Goal: Download file/media

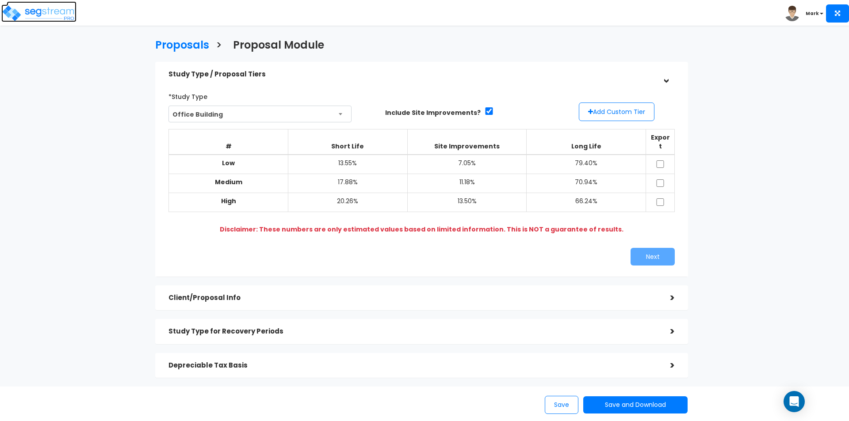
click at [45, 18] on img at bounding box center [38, 13] width 75 height 18
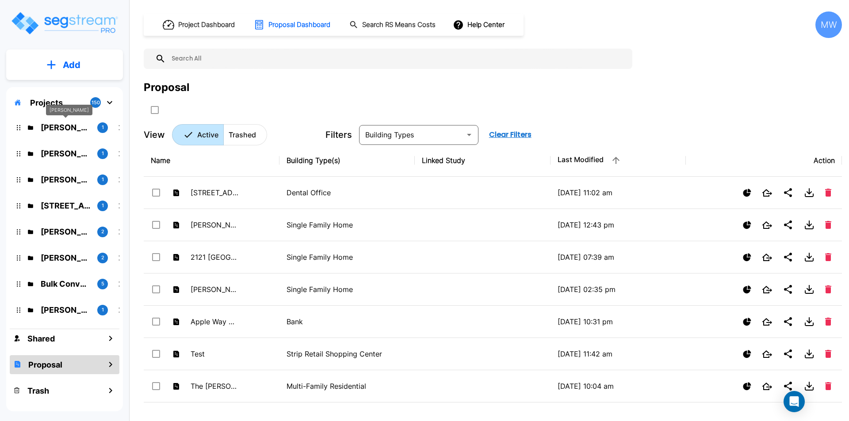
click at [61, 126] on p "[PERSON_NAME]" at bounding box center [66, 128] width 50 height 12
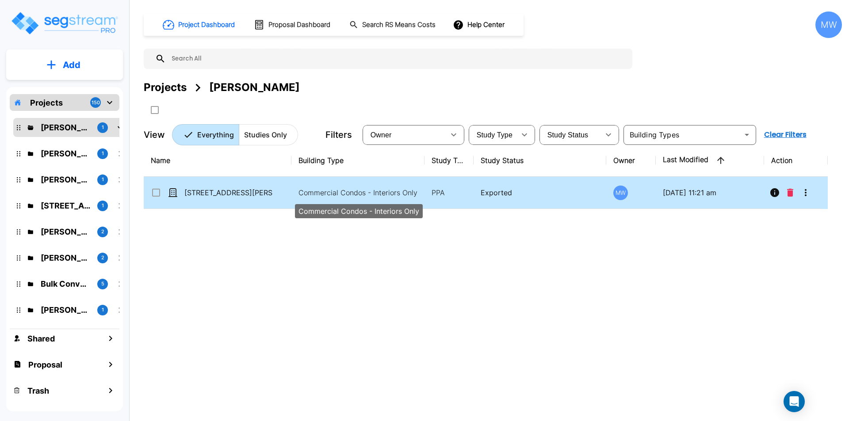
click at [326, 194] on p "Commercial Condos - Interiors Only" at bounding box center [357, 192] width 119 height 11
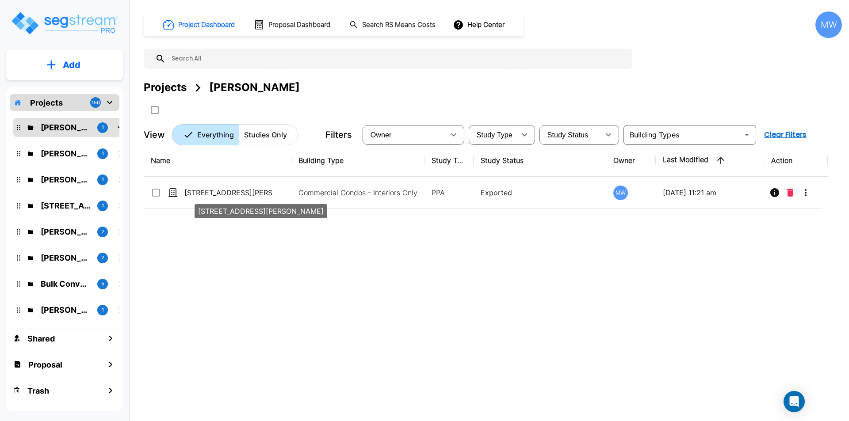
drag, startPoint x: 270, startPoint y: 195, endPoint x: 239, endPoint y: 208, distance: 33.1
click at [270, 195] on p "[STREET_ADDRESS][PERSON_NAME]" at bounding box center [228, 192] width 88 height 11
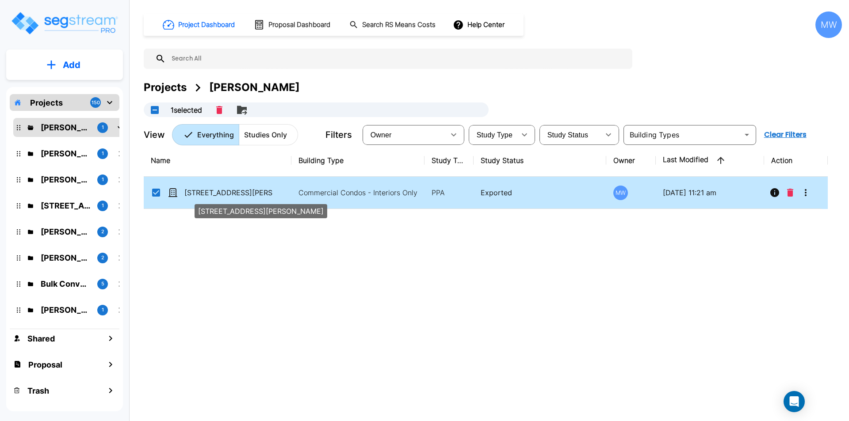
checkbox input "true"
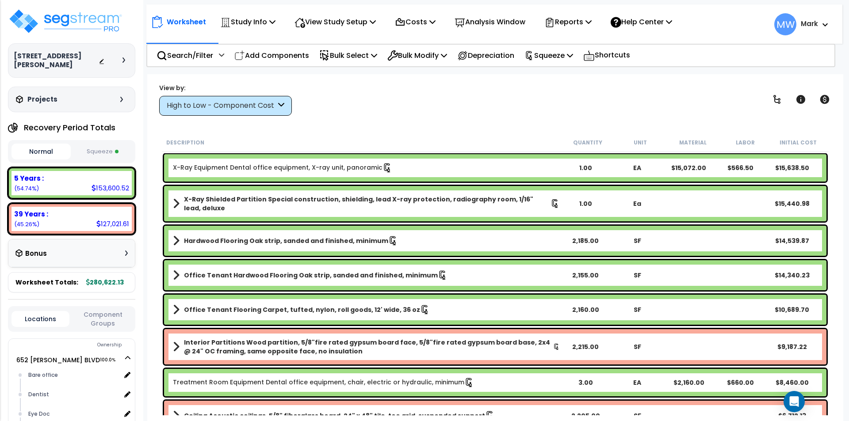
click at [107, 144] on button "Squeeze" at bounding box center [102, 151] width 59 height 15
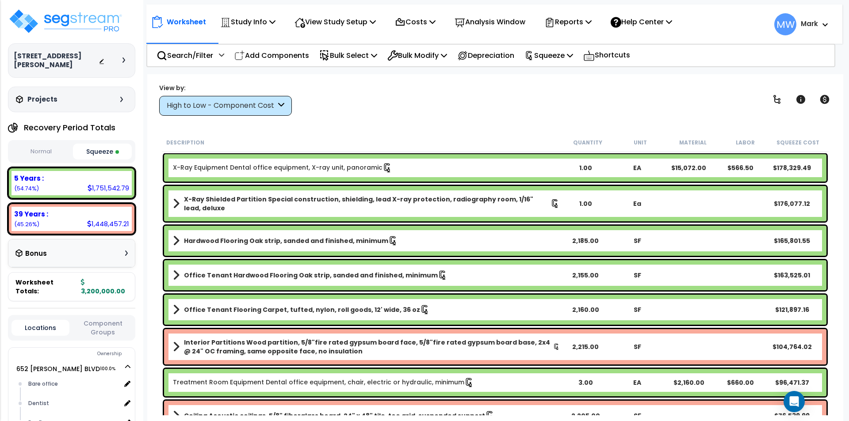
click at [53, 146] on button "Normal" at bounding box center [40, 151] width 59 height 15
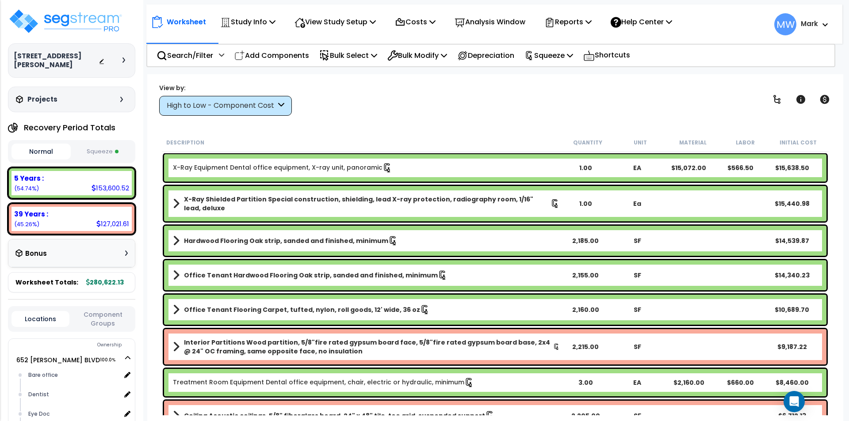
click at [117, 150] on button "Squeeze" at bounding box center [102, 151] width 59 height 15
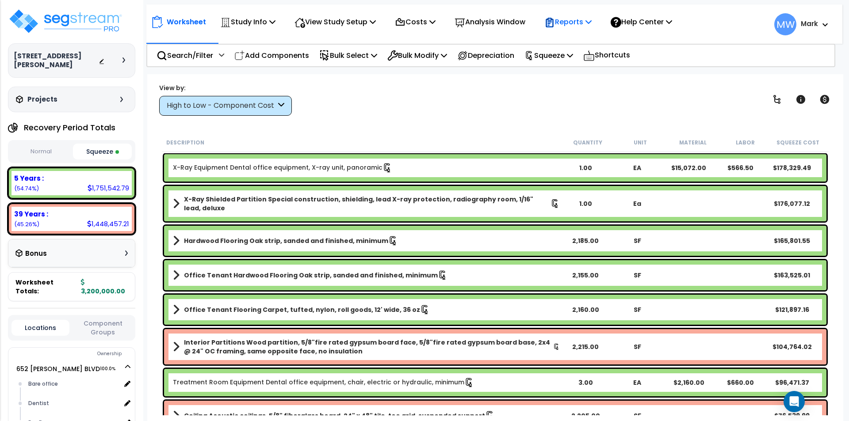
click at [567, 16] on p "Reports" at bounding box center [567, 22] width 47 height 12
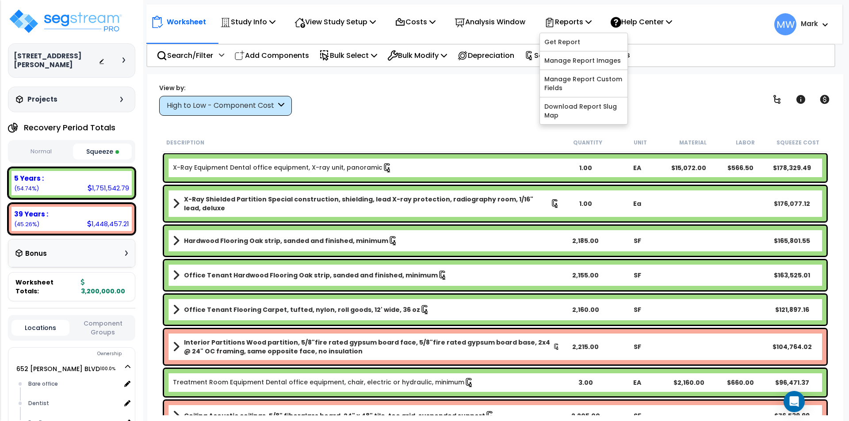
click at [382, 95] on div "View by: High to Low - Component Cost High to Low - Component Cost" at bounding box center [495, 99] width 678 height 33
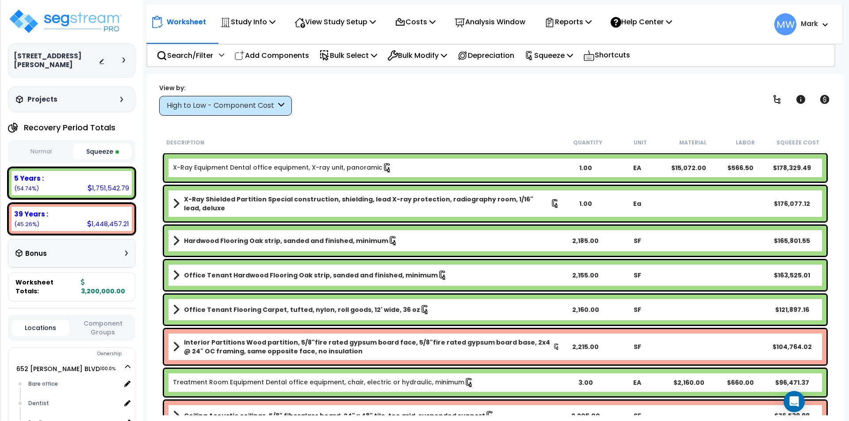
click at [453, 97] on div "View by: High to Low - Component Cost High to Low - Component Cost" at bounding box center [495, 99] width 678 height 33
click at [526, 102] on div "View by: High to Low - Component Cost High to Low - Component Cost" at bounding box center [495, 99] width 678 height 33
click at [591, 18] on p "Reports" at bounding box center [567, 22] width 47 height 12
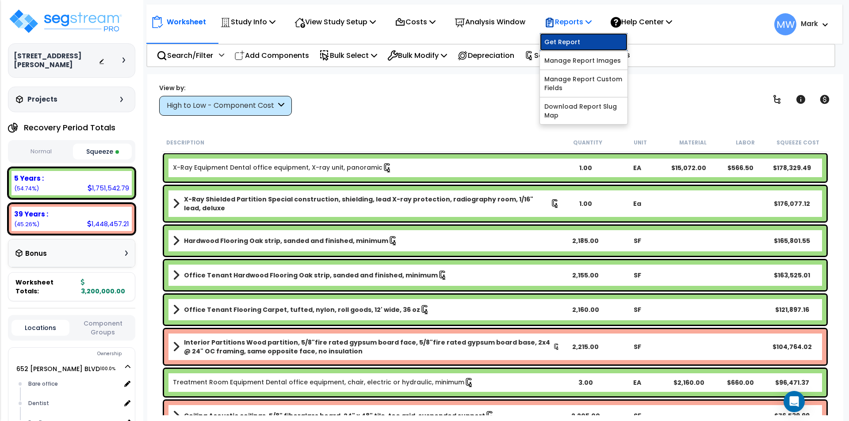
click at [585, 34] on link "Get Report" at bounding box center [584, 42] width 88 height 18
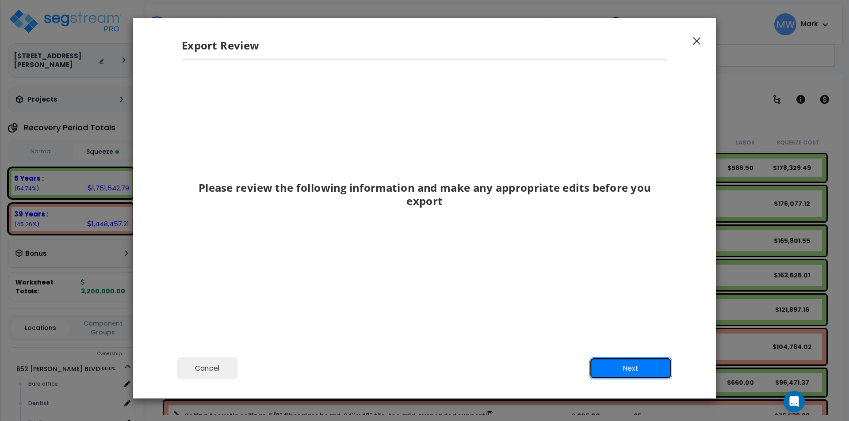
click at [639, 377] on button "Next" at bounding box center [630, 369] width 83 height 22
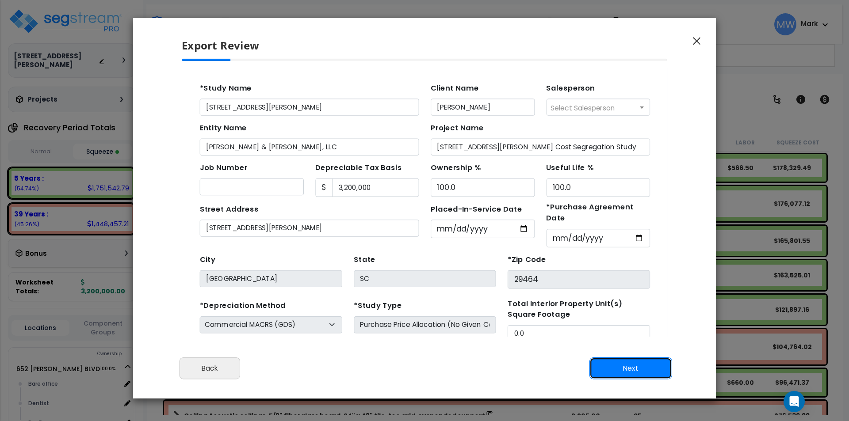
click at [623, 369] on button "Next" at bounding box center [630, 369] width 83 height 22
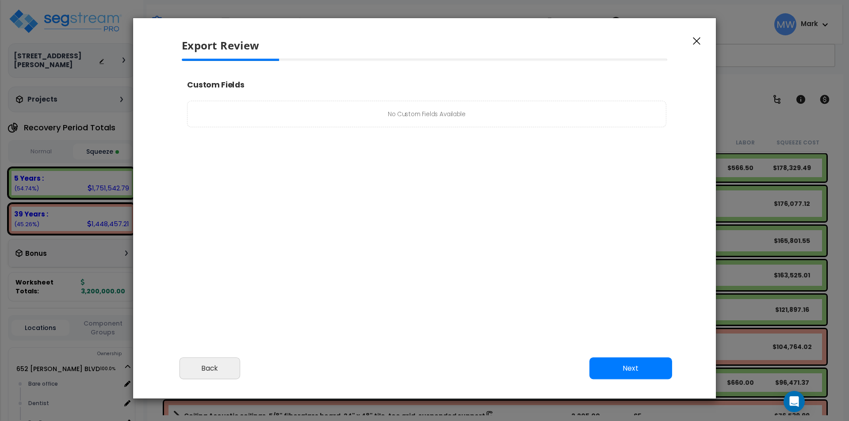
select select "2025"
click at [623, 368] on button "Next" at bounding box center [630, 369] width 83 height 22
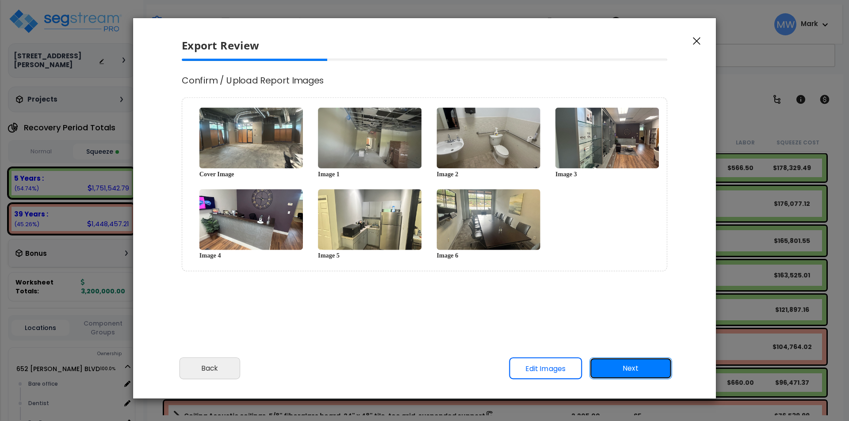
scroll to position [360, 22]
click at [623, 368] on button "Next" at bounding box center [630, 369] width 83 height 22
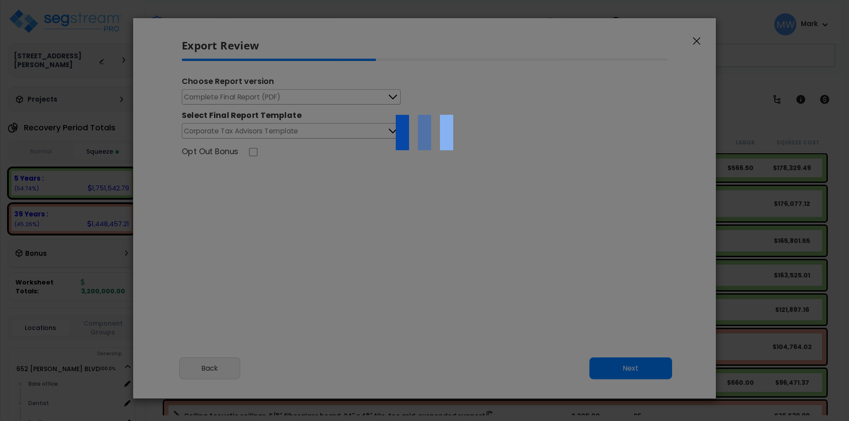
click at [390, 95] on img at bounding box center [424, 132] width 88 height 88
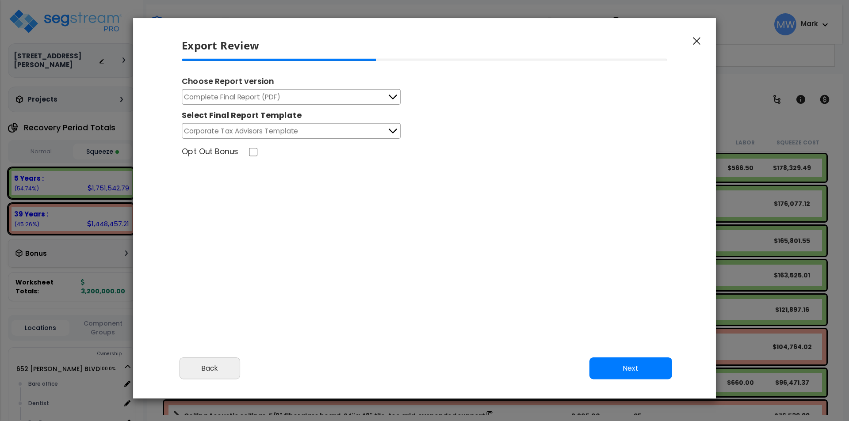
click at [392, 97] on icon at bounding box center [392, 96] width 11 height 11
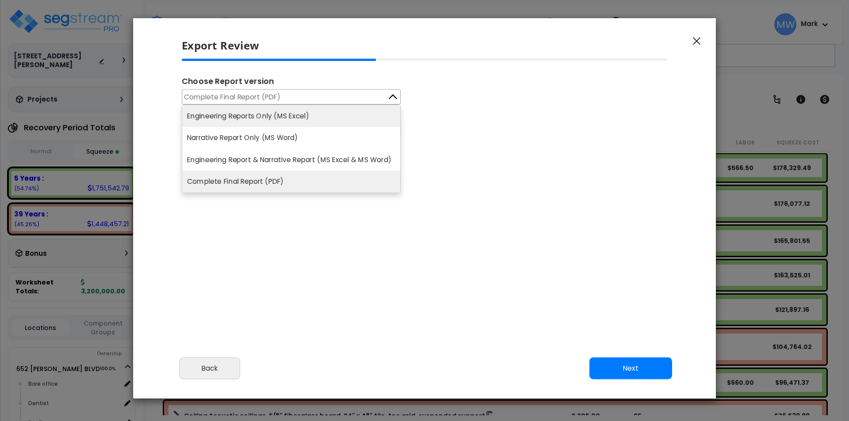
click at [280, 117] on li "Engineering Reports Only (MS Excel)" at bounding box center [291, 116] width 218 height 22
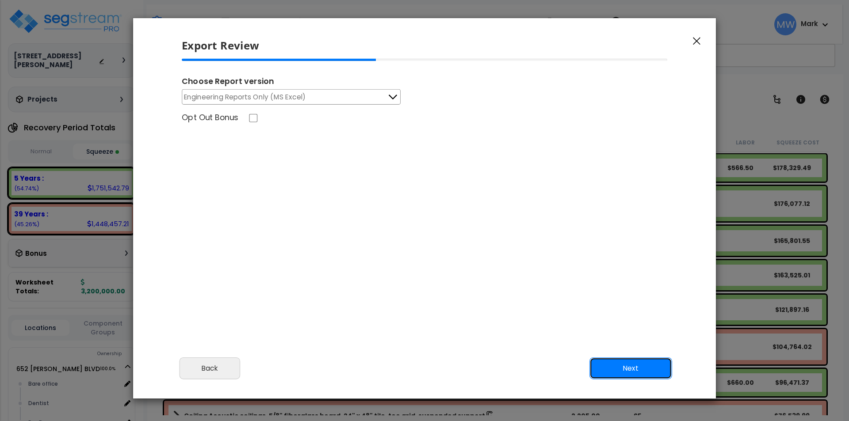
click at [615, 367] on button "Next" at bounding box center [630, 369] width 83 height 22
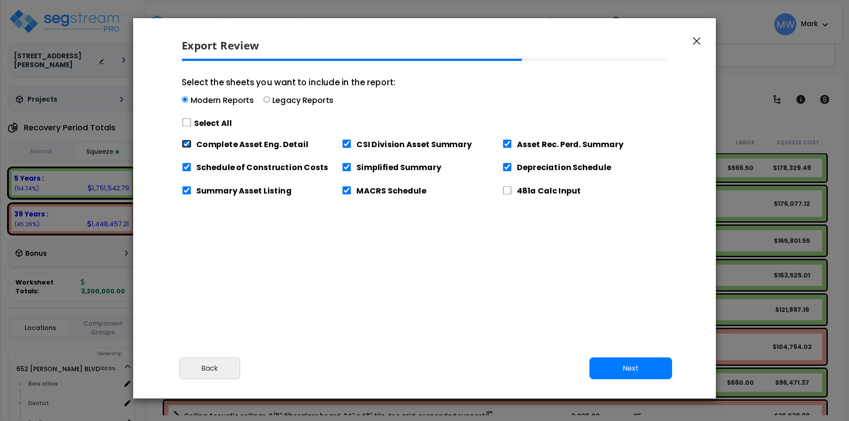
click at [183, 143] on input "Complete Asset Eng. Detail" at bounding box center [187, 144] width 10 height 8
checkbox input "false"
click at [187, 167] on input "Schedule of Construction Costs" at bounding box center [187, 167] width 10 height 8
checkbox input "false"
click at [345, 142] on input "CSI Division Asset Summary" at bounding box center [347, 144] width 10 height 8
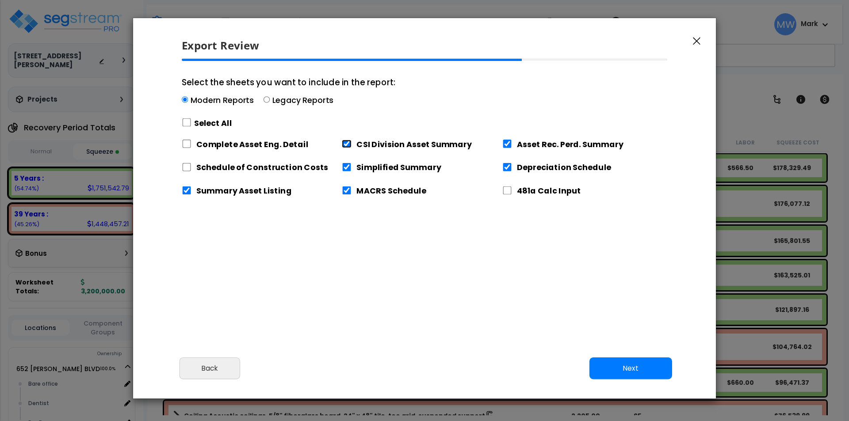
checkbox input "false"
click at [505, 145] on input "Asset Rec. Perd. Summary" at bounding box center [507, 144] width 10 height 8
click at [507, 141] on input "Asset Rec. Perd. Summary" at bounding box center [507, 144] width 10 height 8
checkbox input "true"
click at [363, 145] on label "CSI Division Asset Summary" at bounding box center [413, 143] width 115 height 11
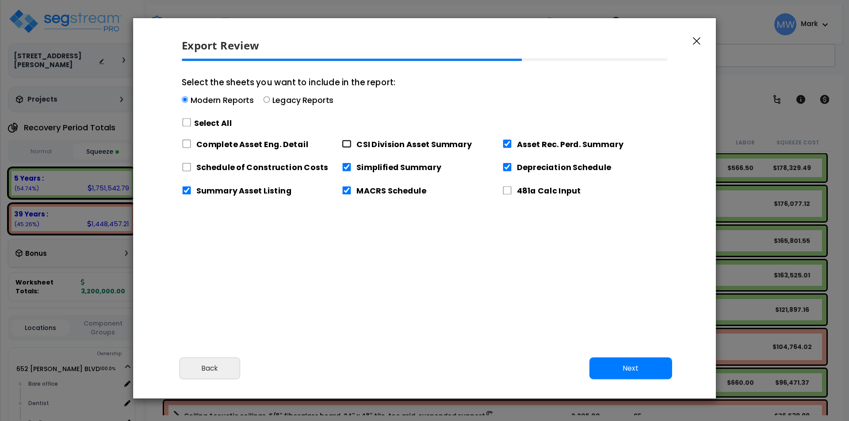
click at [351, 145] on input "CSI Division Asset Summary" at bounding box center [347, 144] width 10 height 8
checkbox input "true"
drag, startPoint x: 240, startPoint y: 146, endPoint x: 241, endPoint y: 164, distance: 18.1
click at [241, 145] on label "Complete Asset Eng. Detail" at bounding box center [252, 143] width 112 height 11
click at [241, 169] on label "Schedule of Construction Costs" at bounding box center [263, 166] width 132 height 11
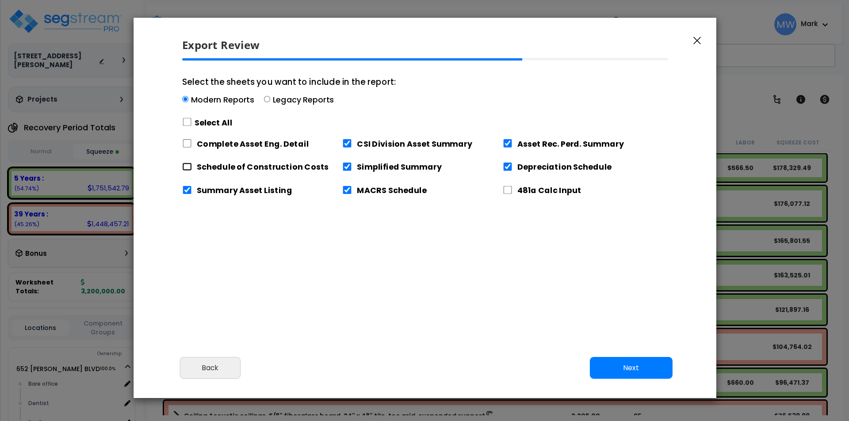
click at [192, 169] on input "Schedule of Construction Costs" at bounding box center [187, 167] width 10 height 8
checkbox input "true"
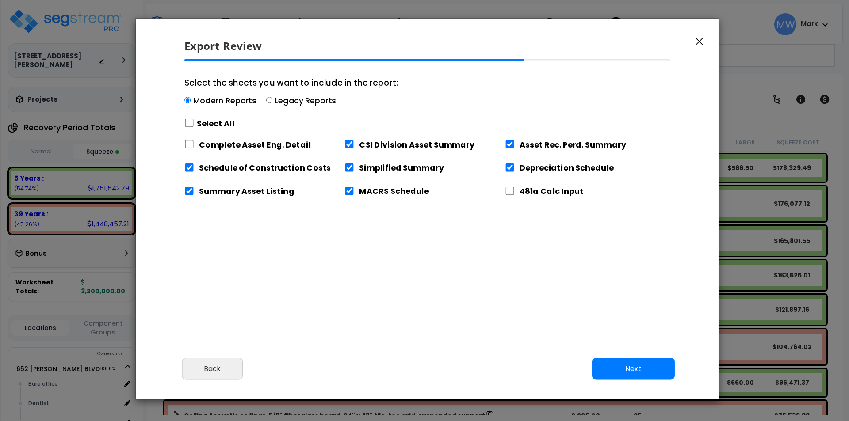
click at [238, 142] on label "Complete Asset Eng. Detail" at bounding box center [255, 144] width 112 height 11
click at [239, 145] on label "Complete Asset Eng. Detail" at bounding box center [255, 144] width 112 height 11
click at [194, 145] on input "Complete Asset Eng. Detail" at bounding box center [189, 144] width 10 height 8
checkbox input "true"
drag, startPoint x: 644, startPoint y: 388, endPoint x: 644, endPoint y: 382, distance: 5.7
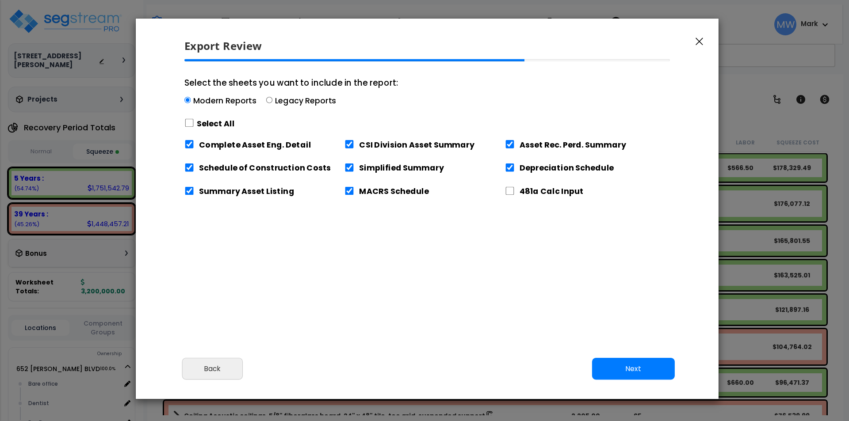
click at [644, 387] on div "Cancel Back Next Export Edit Images" at bounding box center [427, 375] width 583 height 48
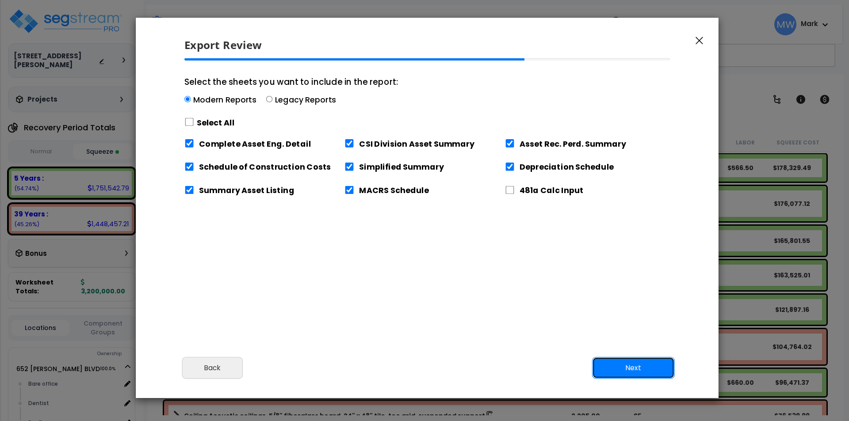
click at [642, 371] on button "Next" at bounding box center [633, 368] width 83 height 22
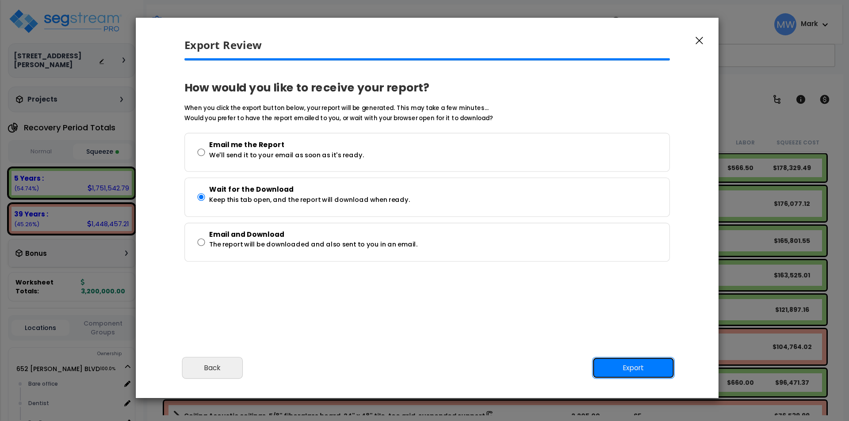
click at [599, 360] on button "Export" at bounding box center [633, 368] width 83 height 22
